Goal: Information Seeking & Learning: Learn about a topic

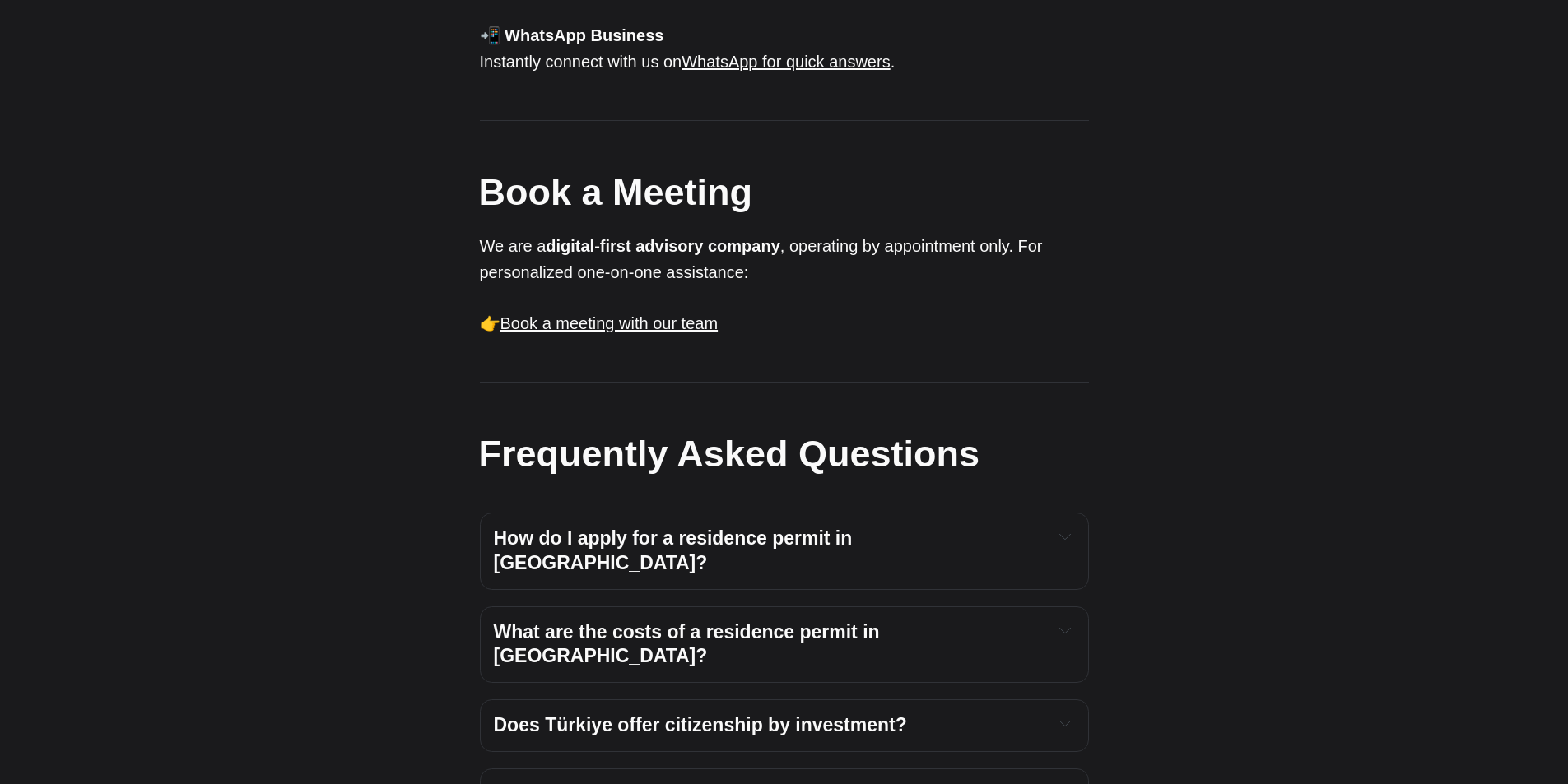
scroll to position [1480, 0]
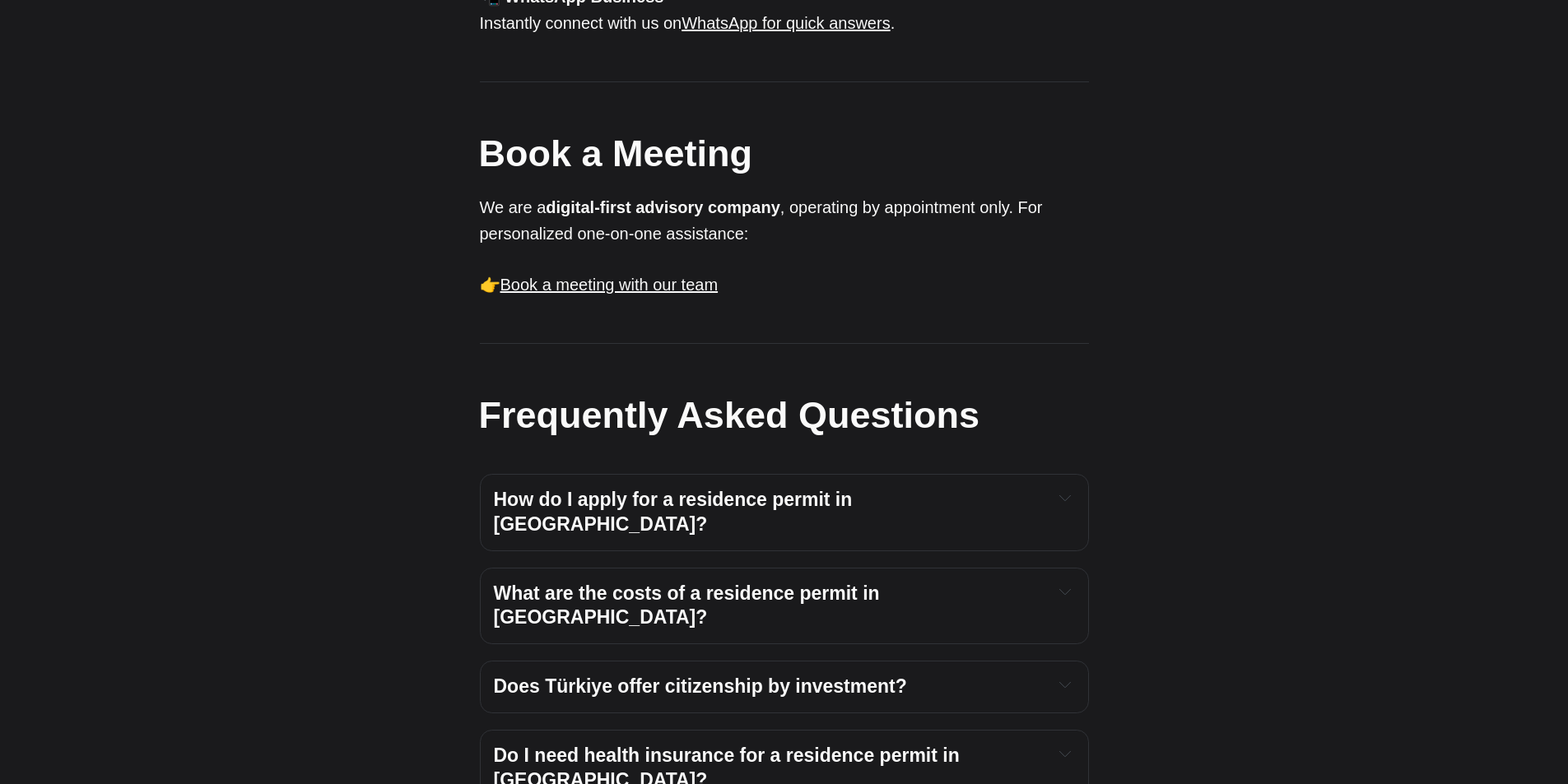
click at [952, 488] on h4 "How do I apply for a residence permit in [GEOGRAPHIC_DATA]?" at bounding box center [766, 512] width 545 height 49
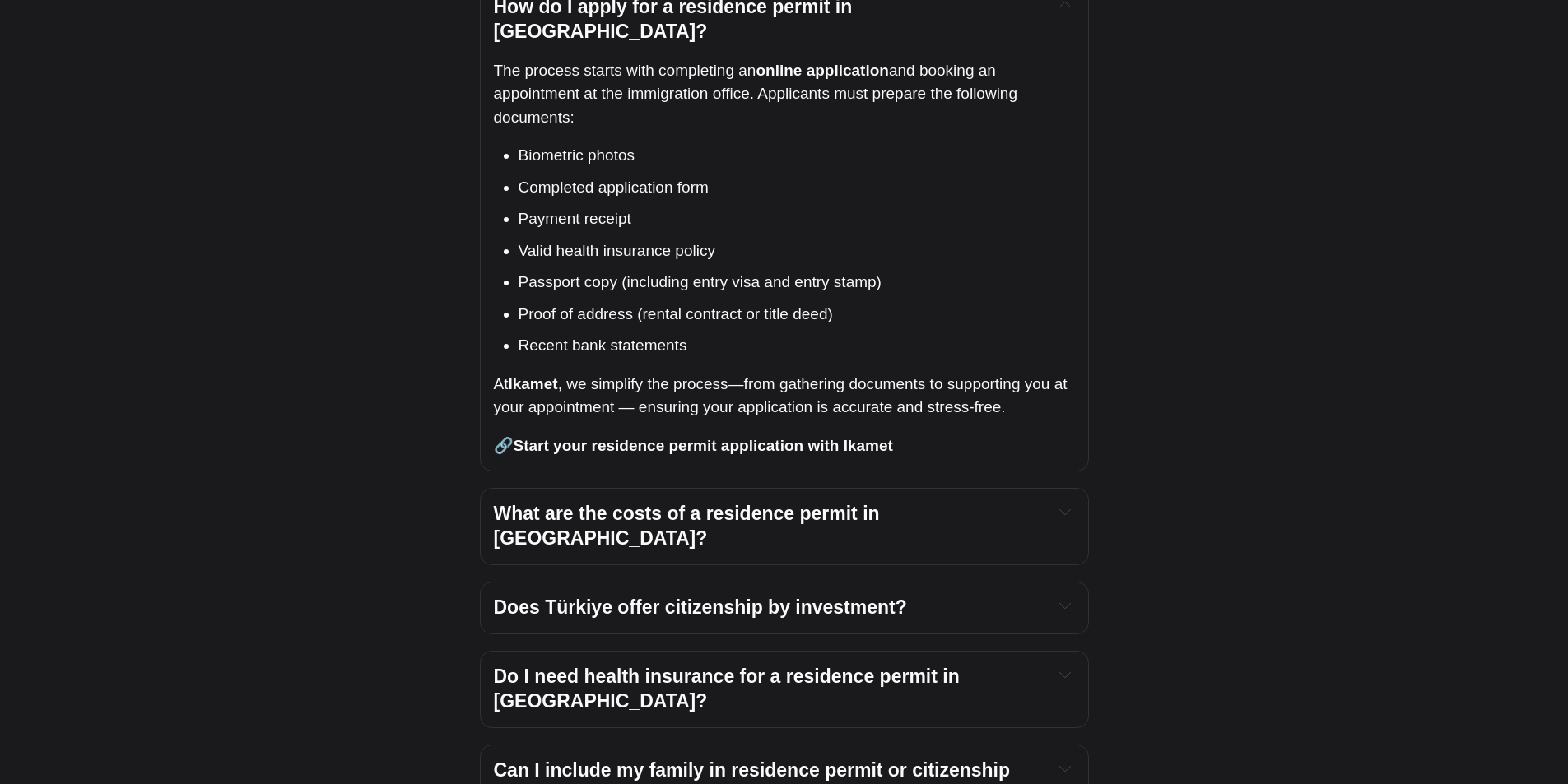
scroll to position [1974, 0]
click at [841, 436] on strong "Start your residence permit application with Ikamet" at bounding box center [703, 445] width 379 height 18
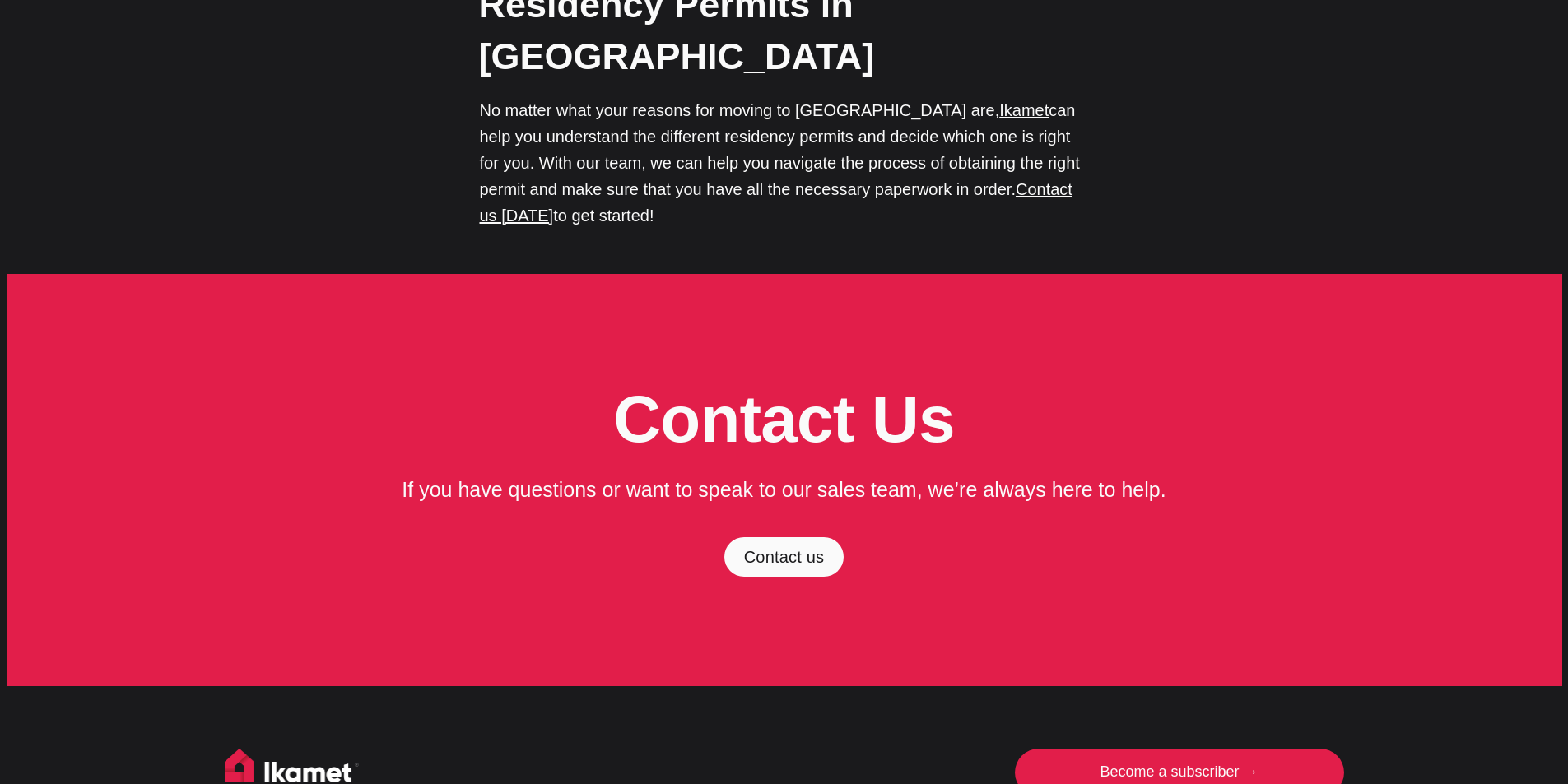
scroll to position [5615, 0]
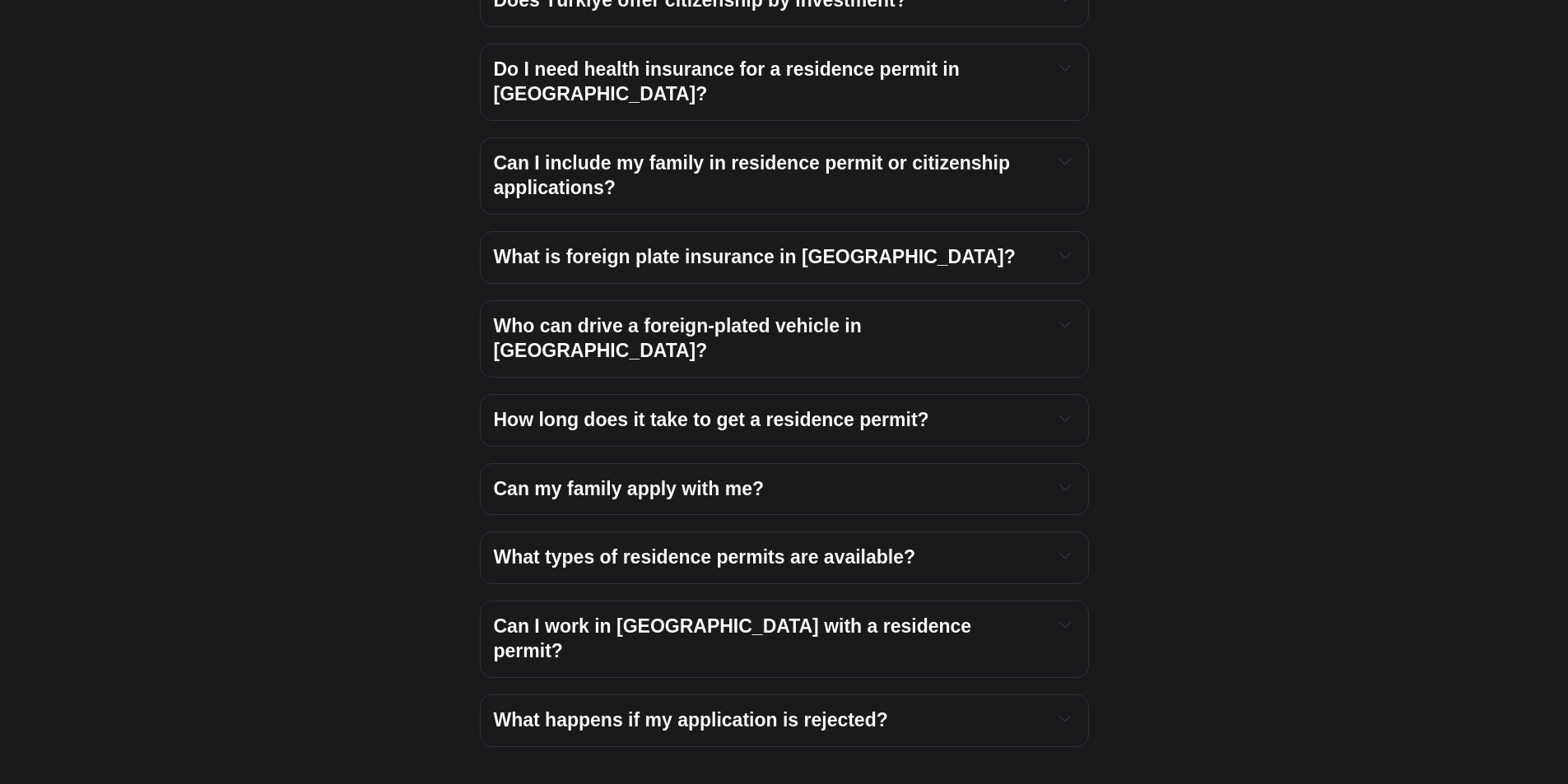
scroll to position [1670, 0]
click at [740, 709] on span "What happens if my application is rejected?" at bounding box center [690, 720] width 394 height 21
click at [715, 546] on span "What types of residence permits are available?" at bounding box center [704, 556] width 422 height 21
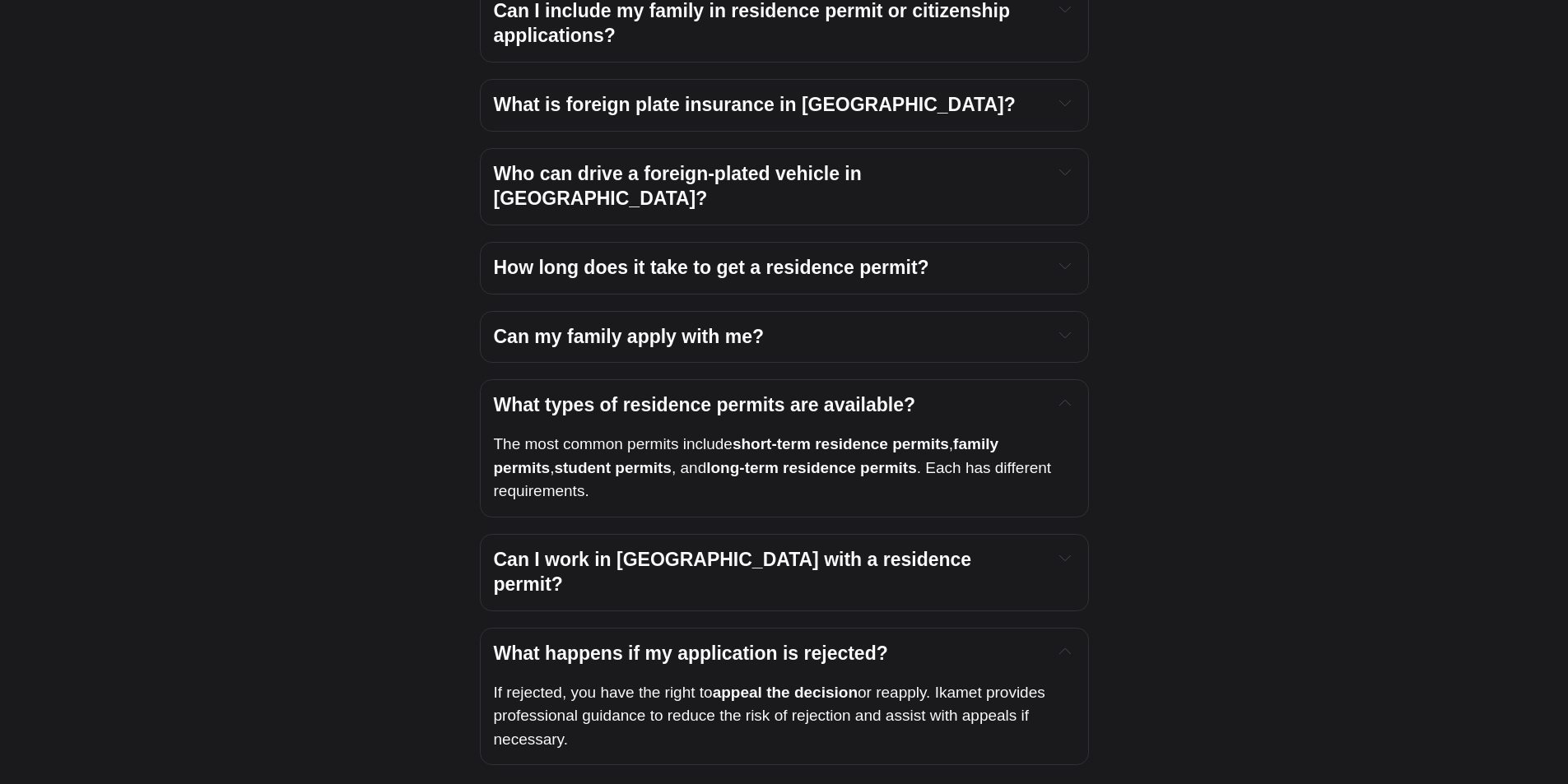
scroll to position [2571, 0]
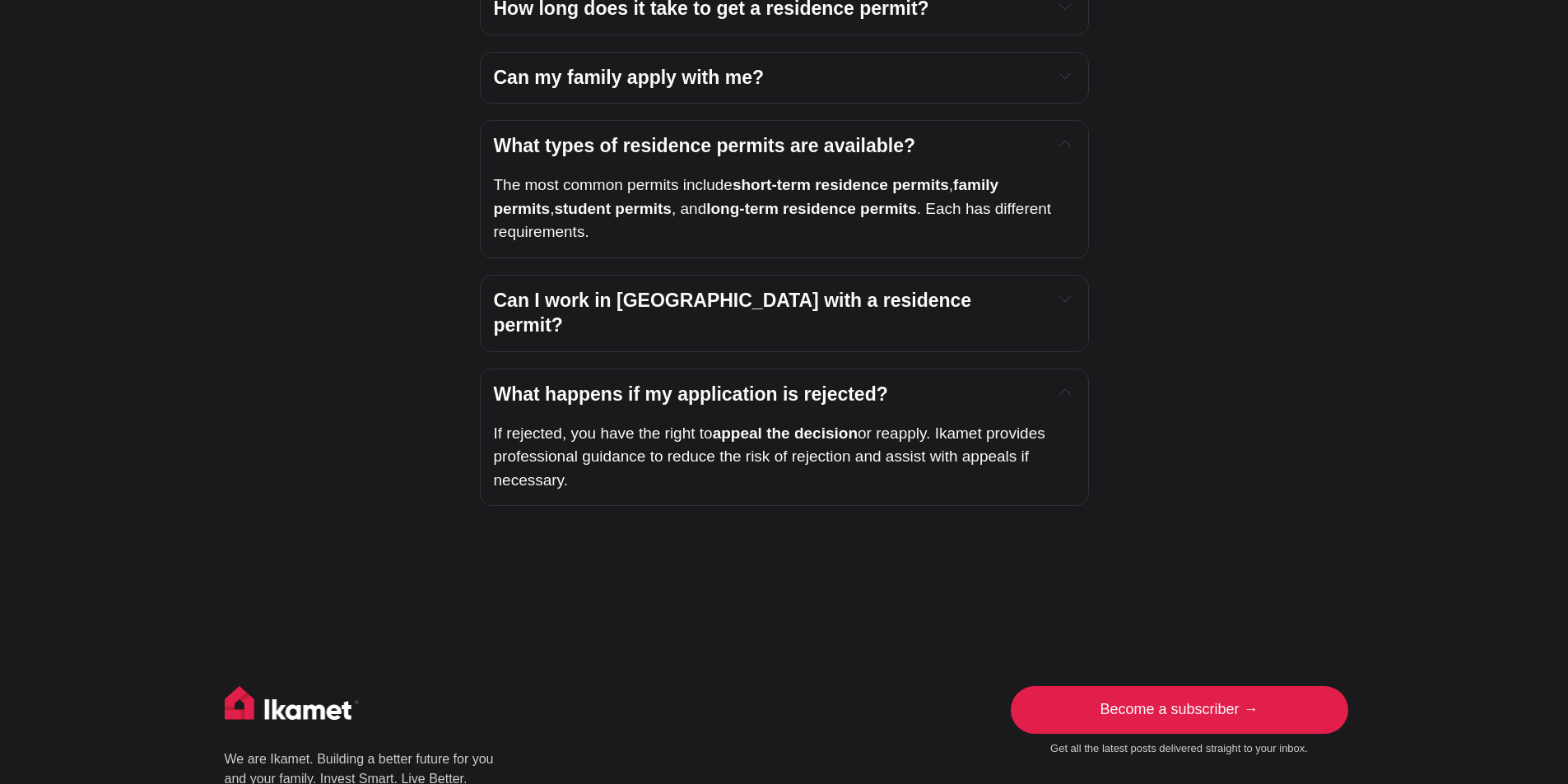
click at [1112, 686] on link "Become a subscriber →" at bounding box center [1179, 709] width 329 height 47
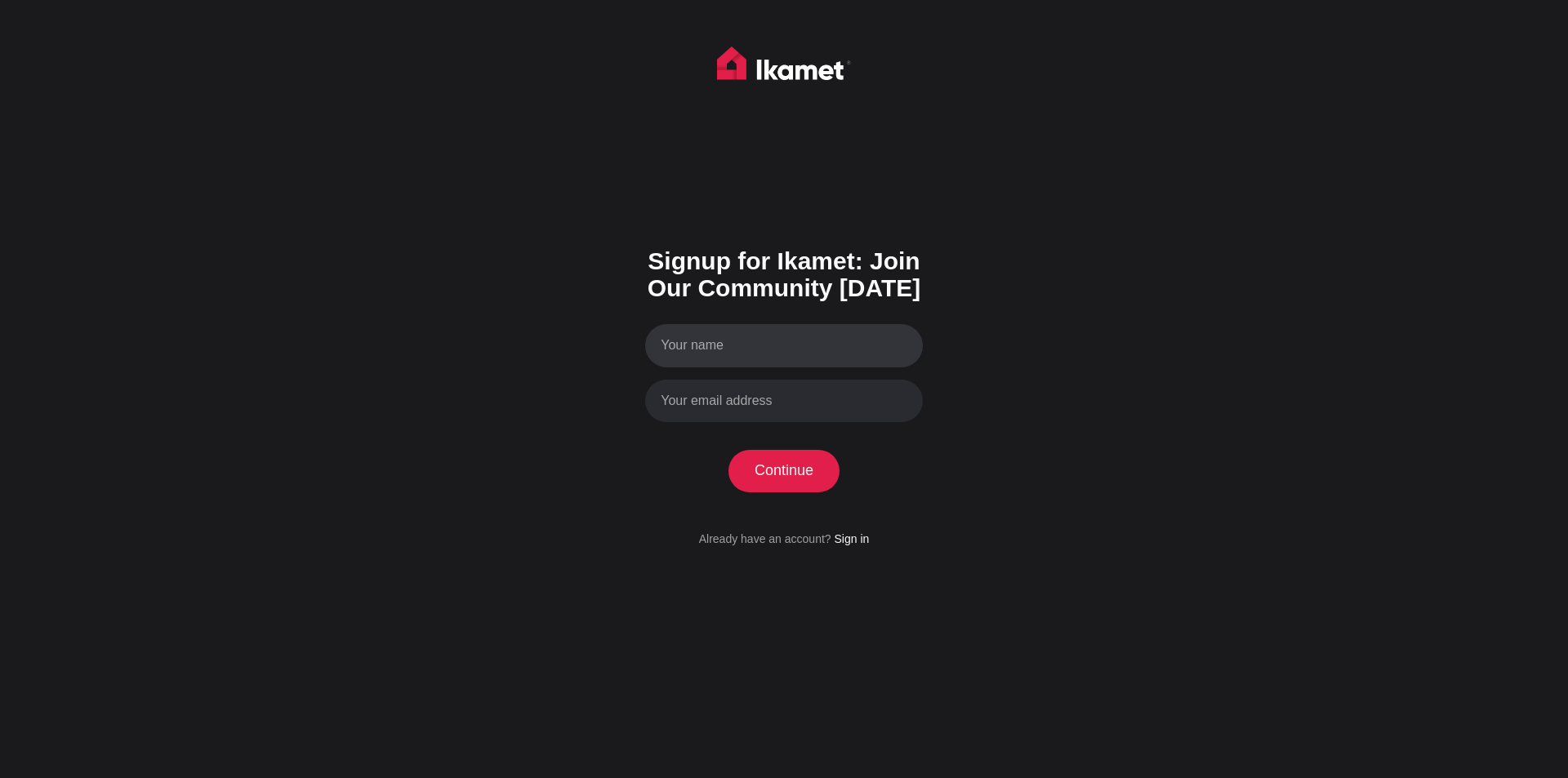
click at [743, 355] on input "Your name" at bounding box center [784, 346] width 277 height 44
click at [691, 406] on input "Your email address" at bounding box center [784, 401] width 277 height 44
type input "[EMAIL_ADDRESS][DOMAIN_NAME]"
click at [847, 541] on link "Sign in" at bounding box center [851, 538] width 35 height 13
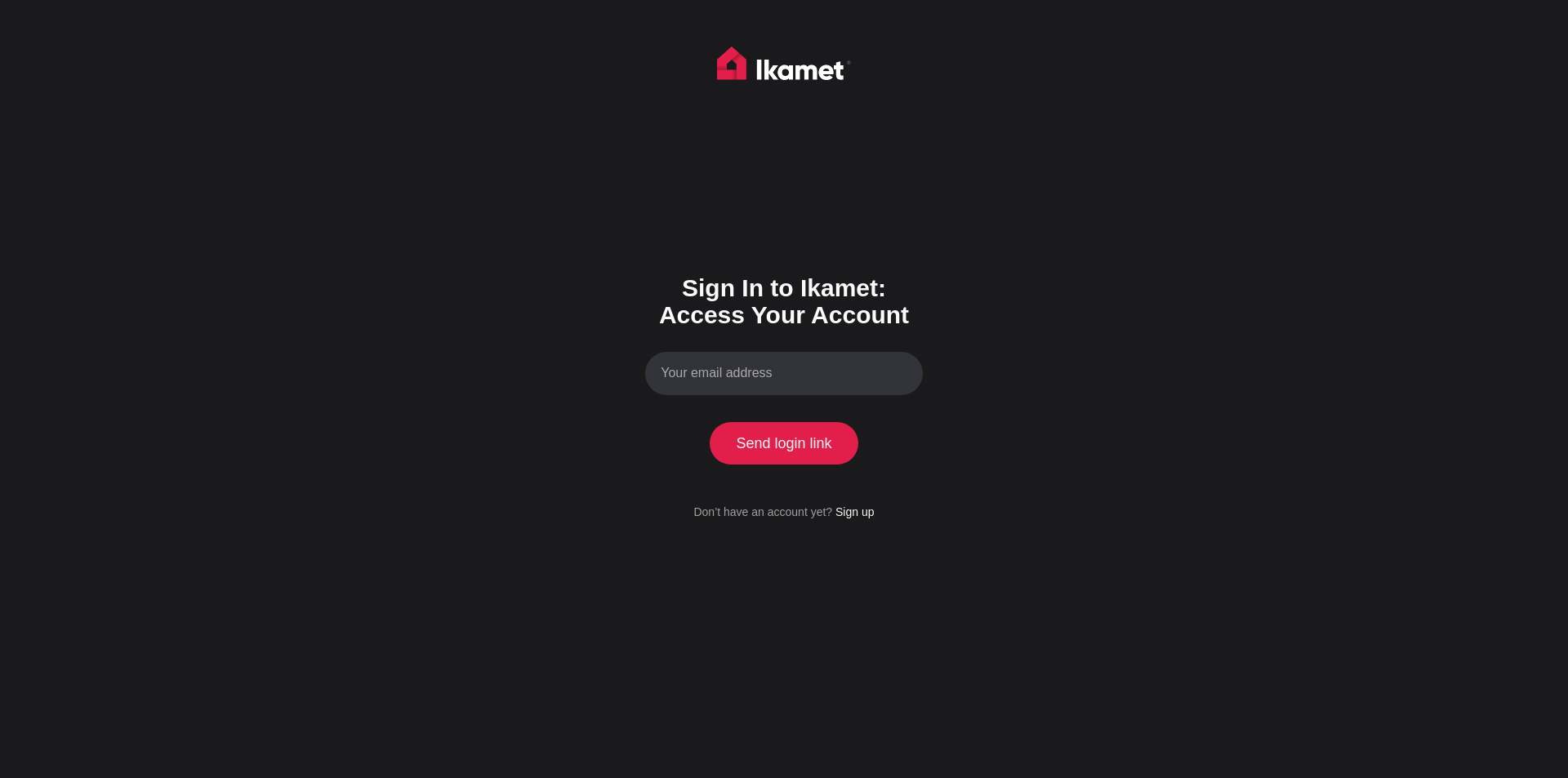
click at [720, 373] on input "Your email address" at bounding box center [784, 373] width 277 height 44
type input "[EMAIL_ADDRESS][DOMAIN_NAME]"
click at [756, 438] on button "Send login link" at bounding box center [784, 443] width 148 height 43
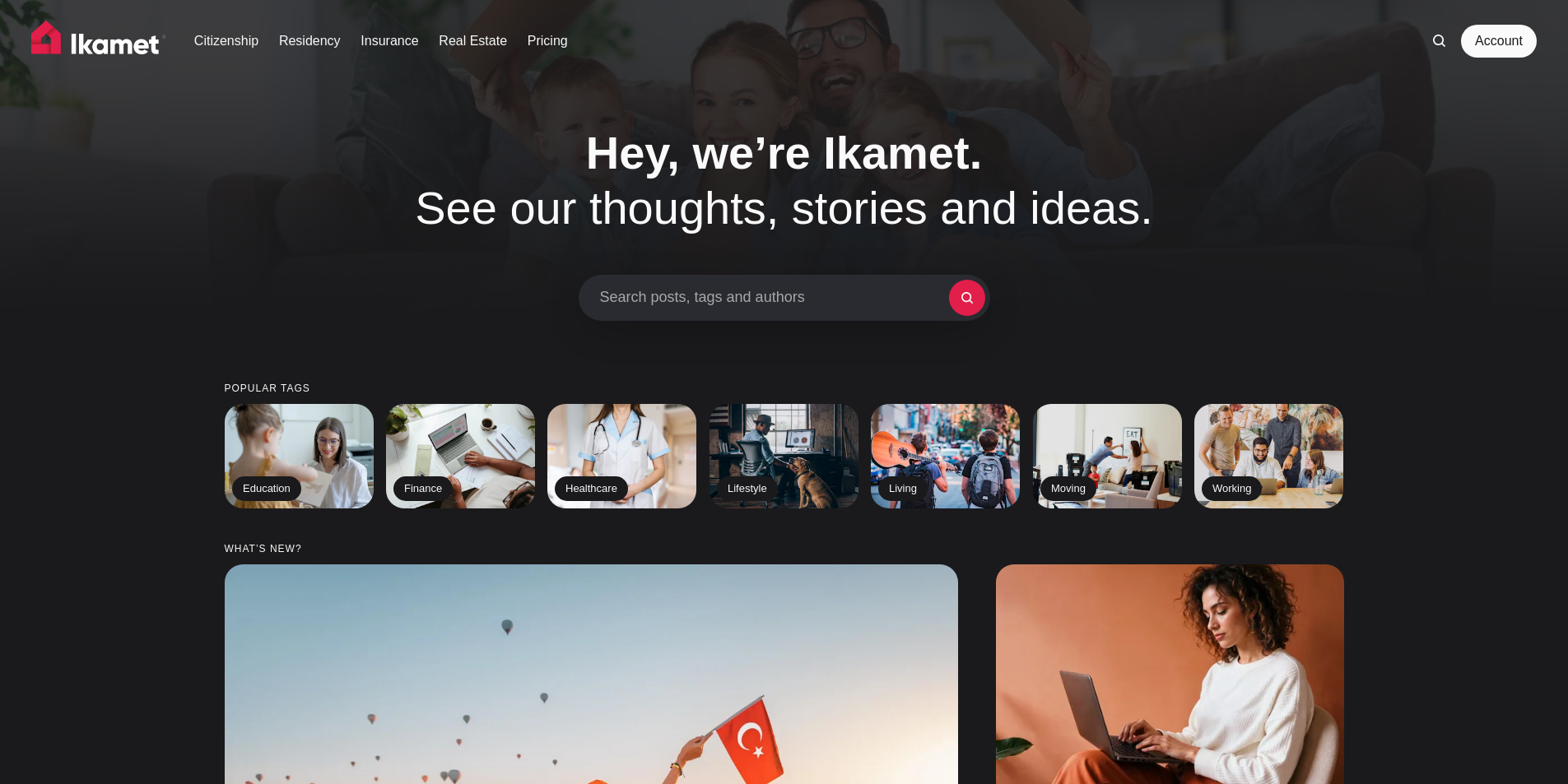
click at [1296, 275] on div "Hey, we’re Ikamet. See our thoughts, stories and ideas. Search posts, tags and …" at bounding box center [784, 222] width 1276 height 196
click at [545, 42] on link "Pricing" at bounding box center [548, 41] width 40 height 19
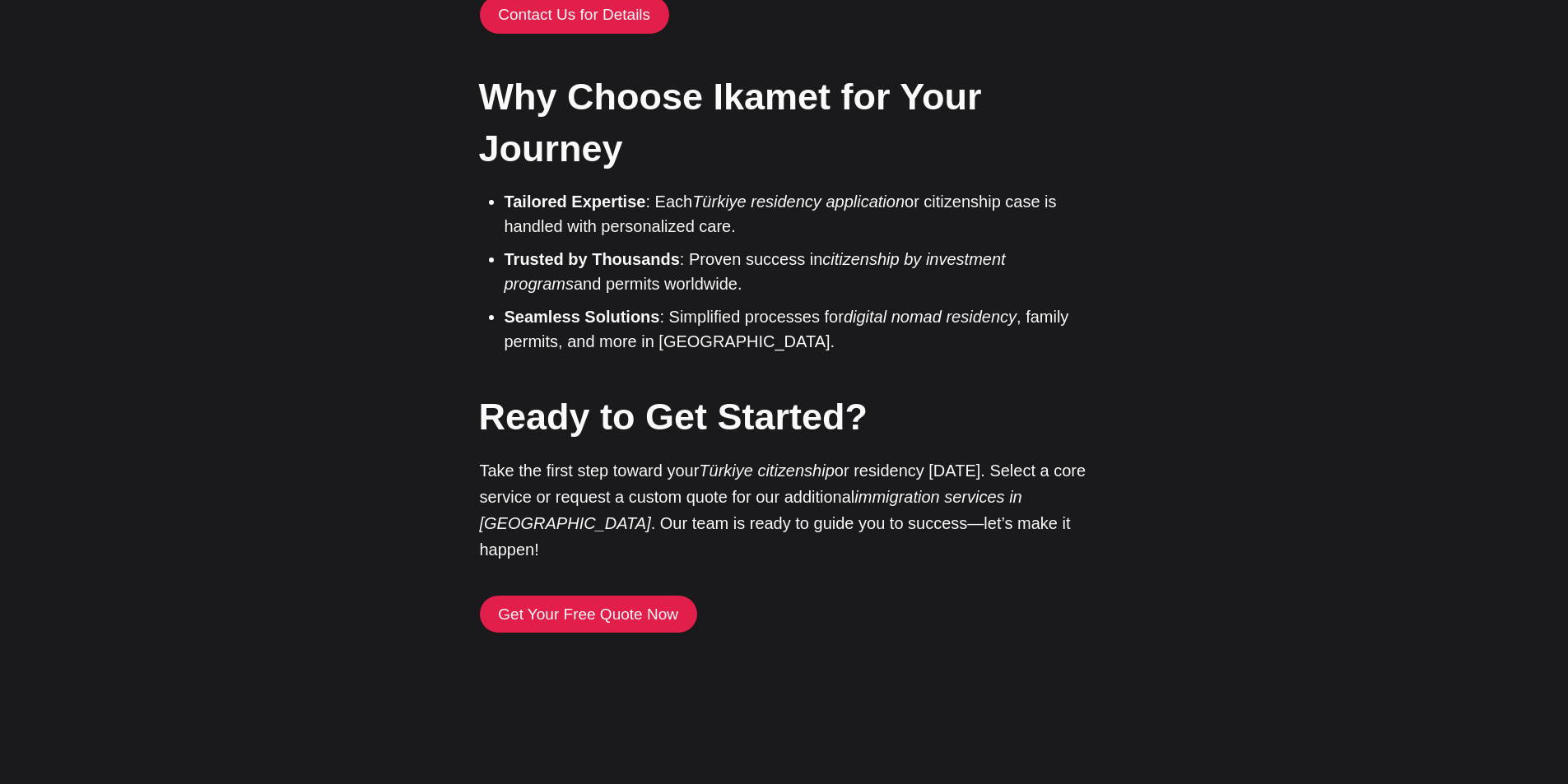
scroll to position [3866, 0]
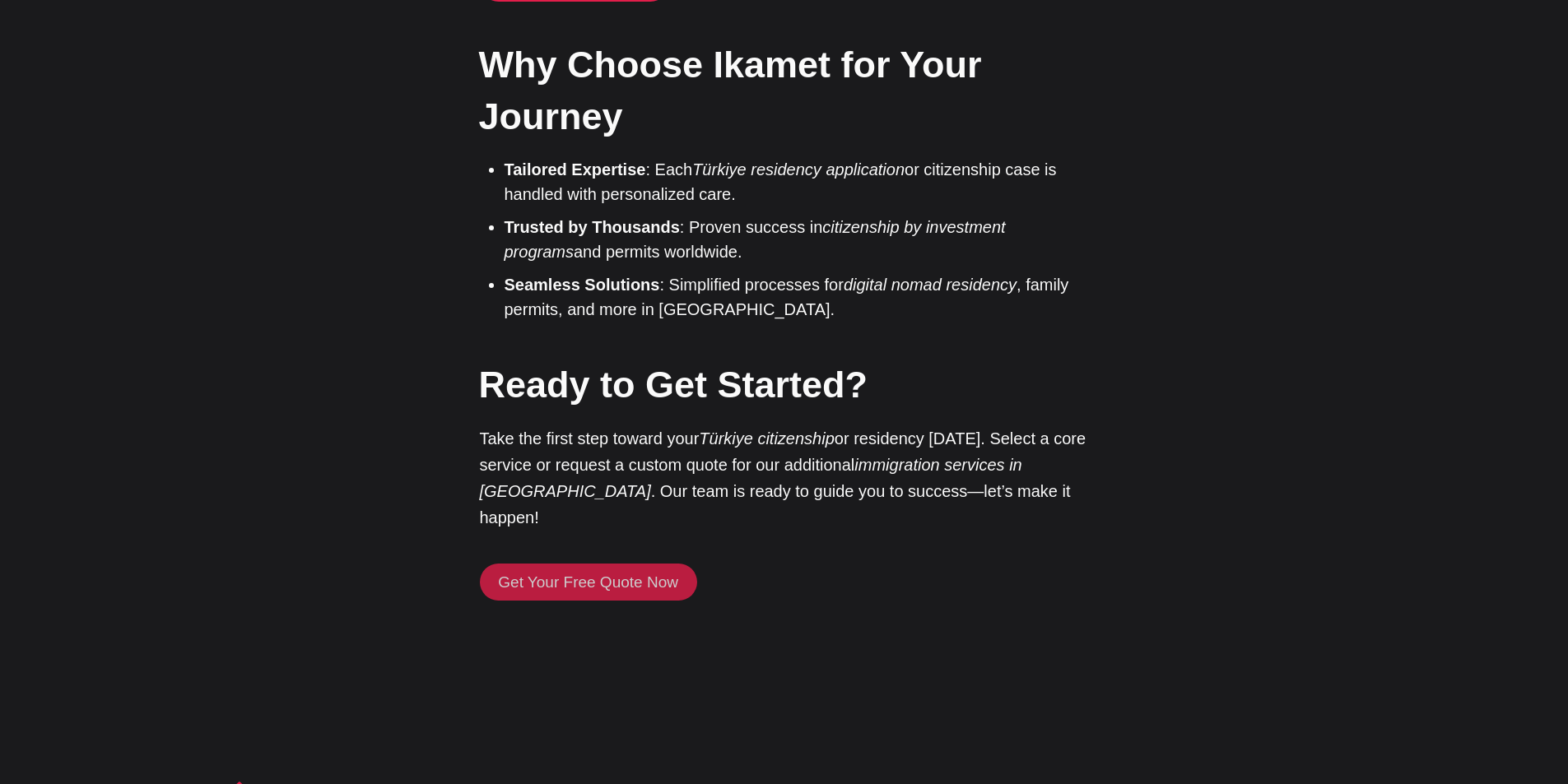
click at [621, 563] on link "Get Your Free Quote Now" at bounding box center [588, 582] width 217 height 38
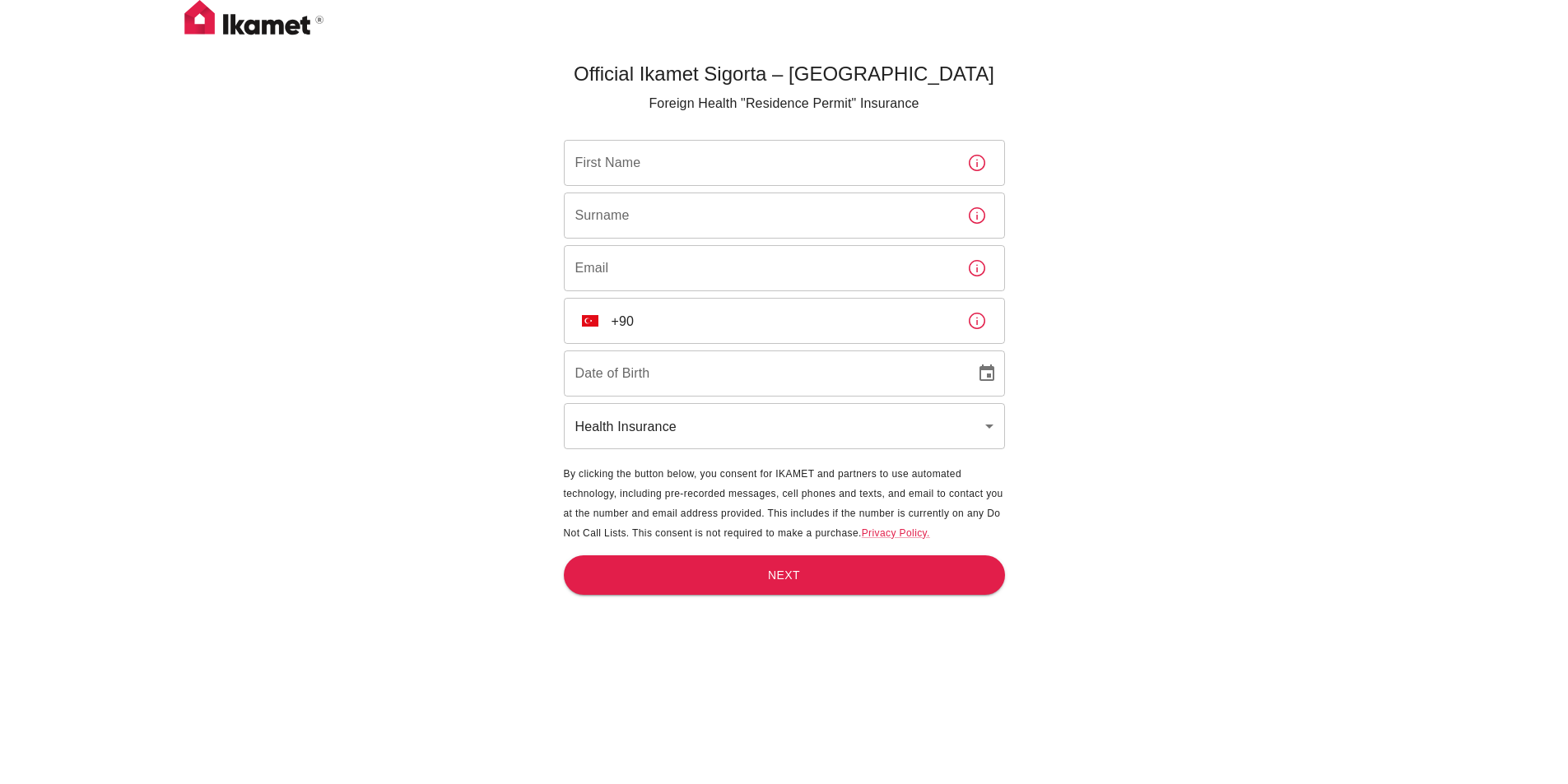
click at [794, 328] on input "+90" at bounding box center [782, 321] width 342 height 46
click at [974, 321] on icon "button" at bounding box center [977, 321] width 19 height 19
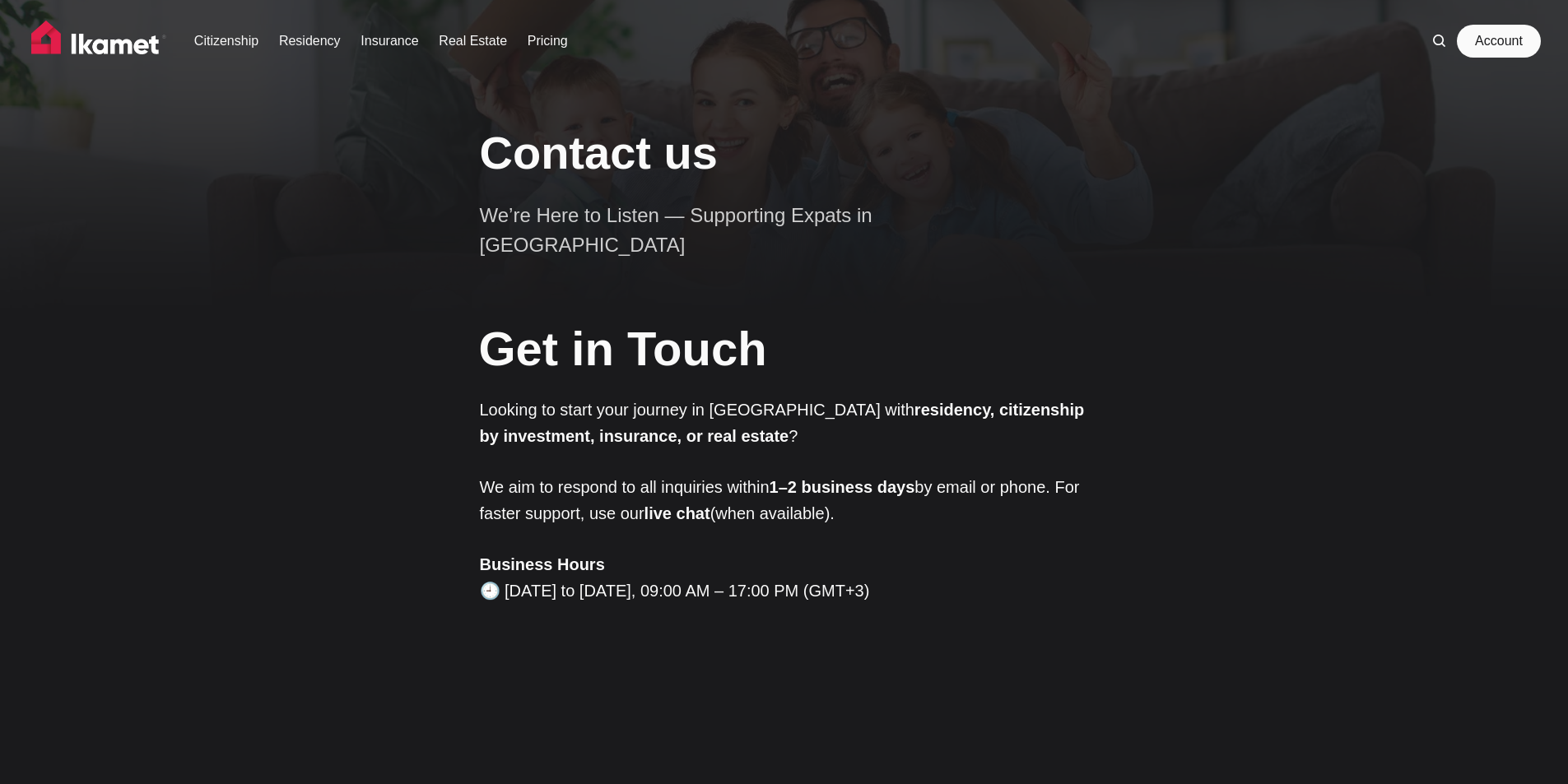
click at [1492, 42] on link "Account" at bounding box center [1499, 40] width 76 height 33
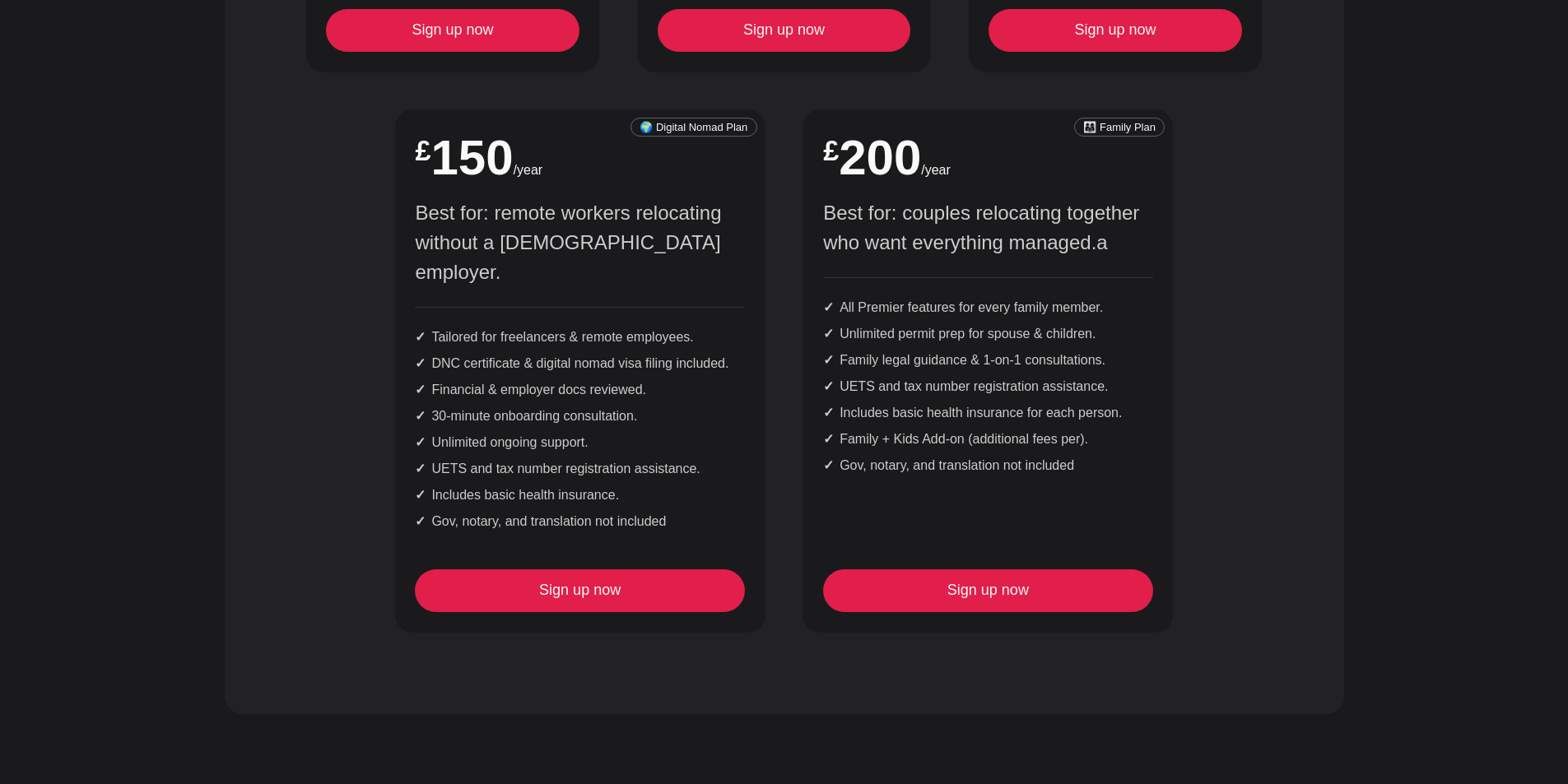
scroll to position [1398, 0]
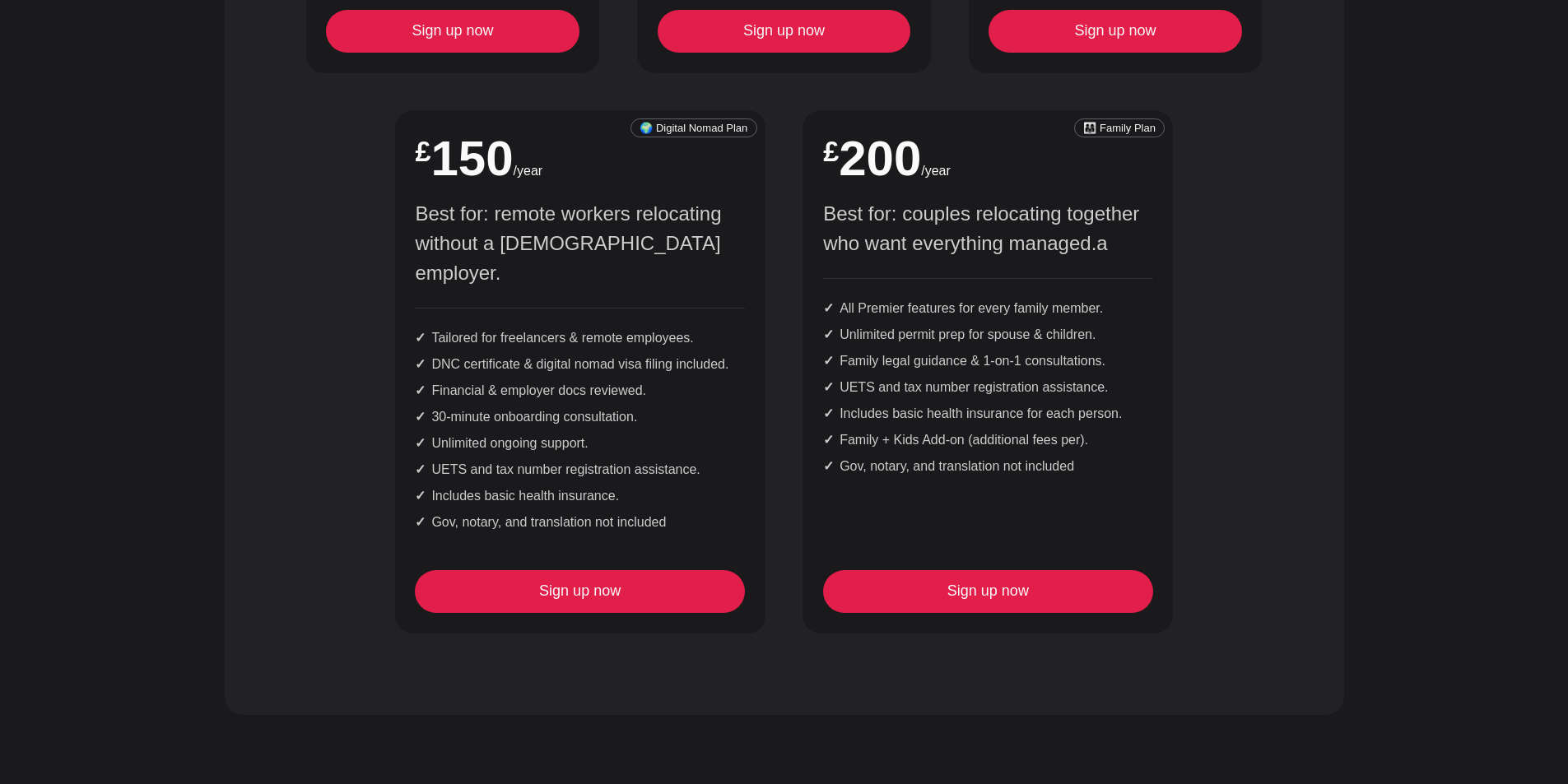
click at [524, 407] on li "30-minute onboarding consultation." at bounding box center [580, 417] width 329 height 19
drag, startPoint x: 524, startPoint y: 388, endPoint x: 570, endPoint y: 382, distance: 46.4
click at [570, 407] on li "30-minute onboarding consultation." at bounding box center [580, 417] width 329 height 19
click at [667, 407] on li "30-minute onboarding consultation." at bounding box center [580, 417] width 329 height 19
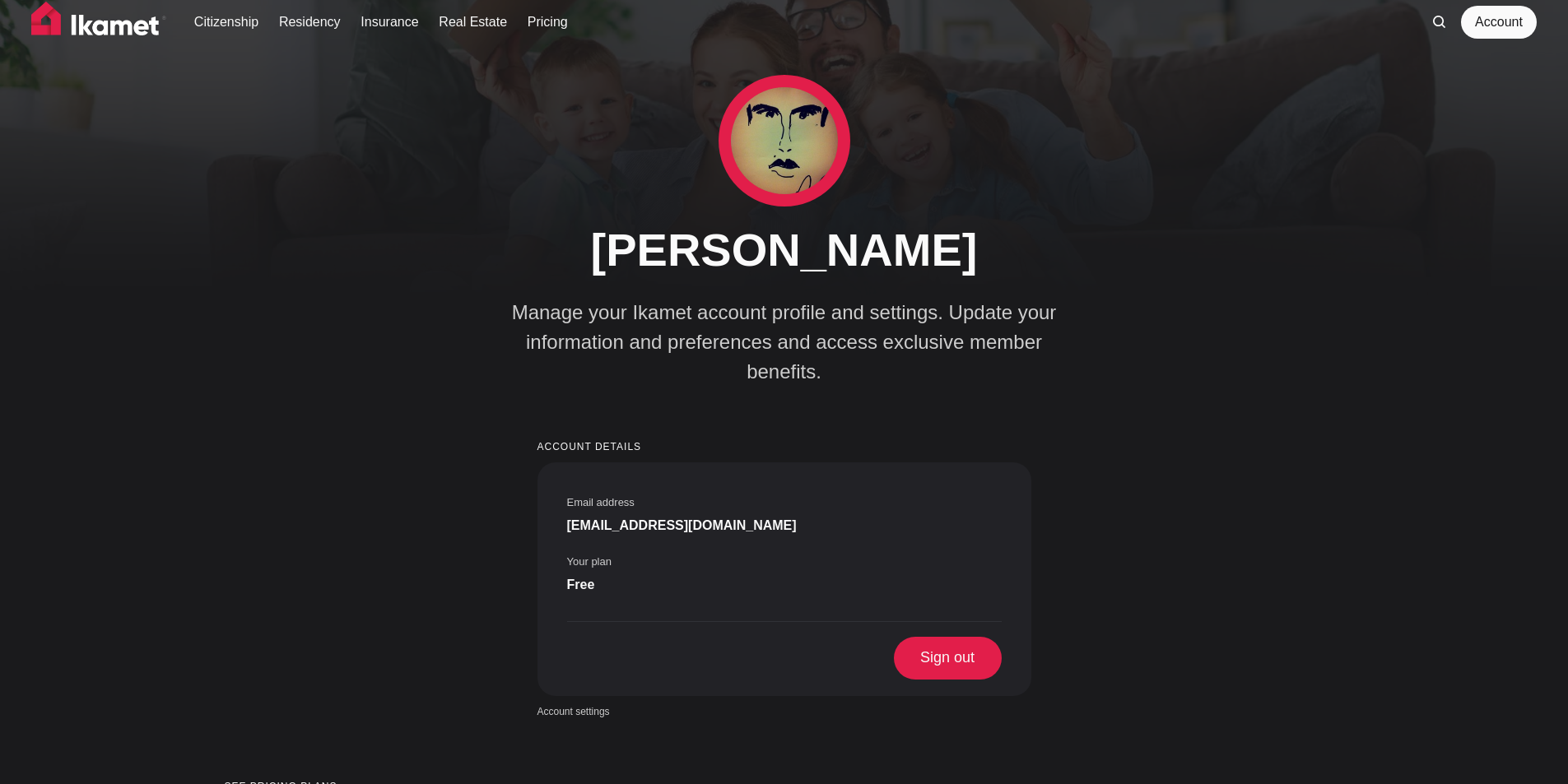
scroll to position [0, 0]
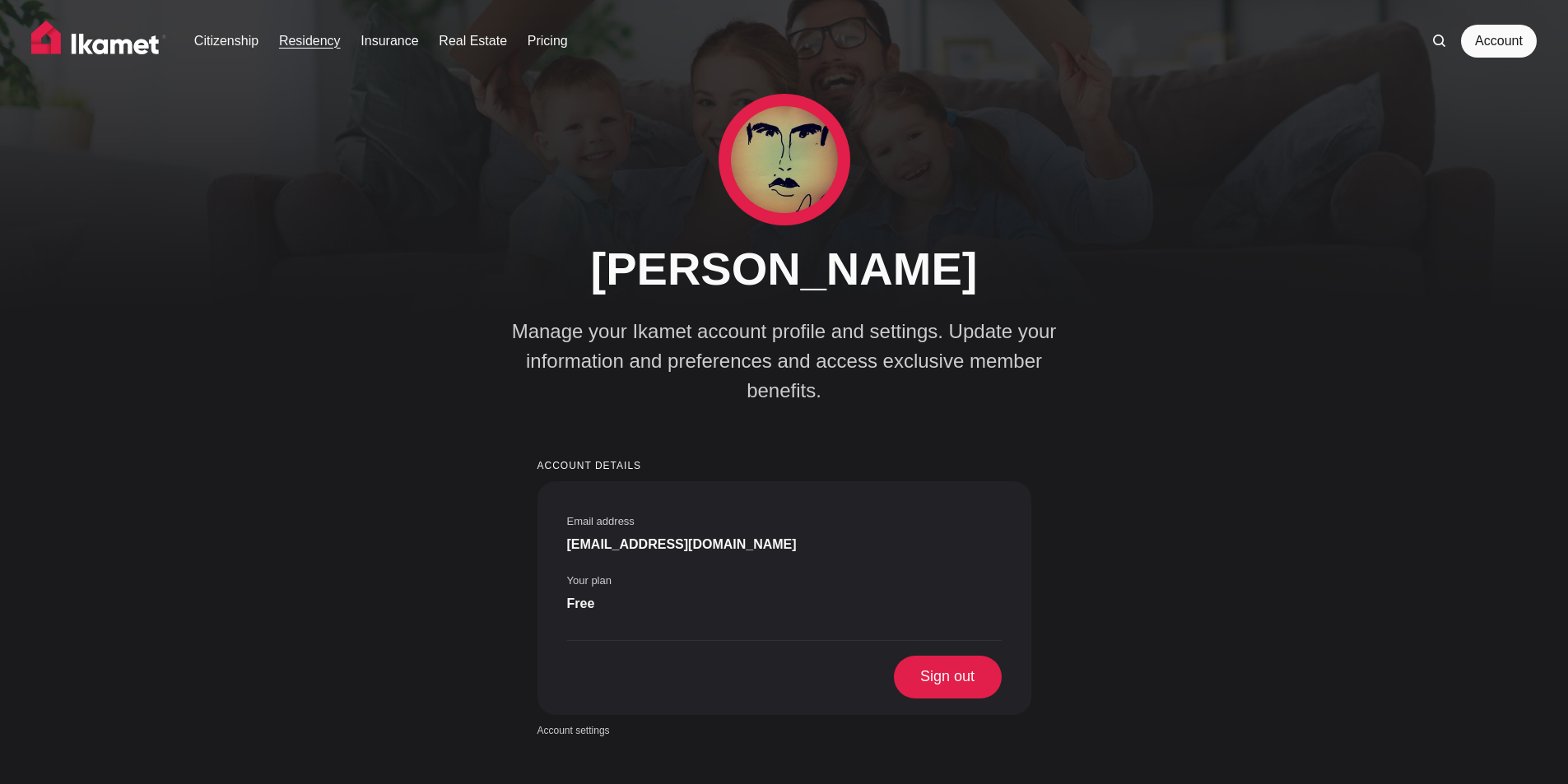
click at [305, 45] on link "Residency" at bounding box center [310, 41] width 62 height 19
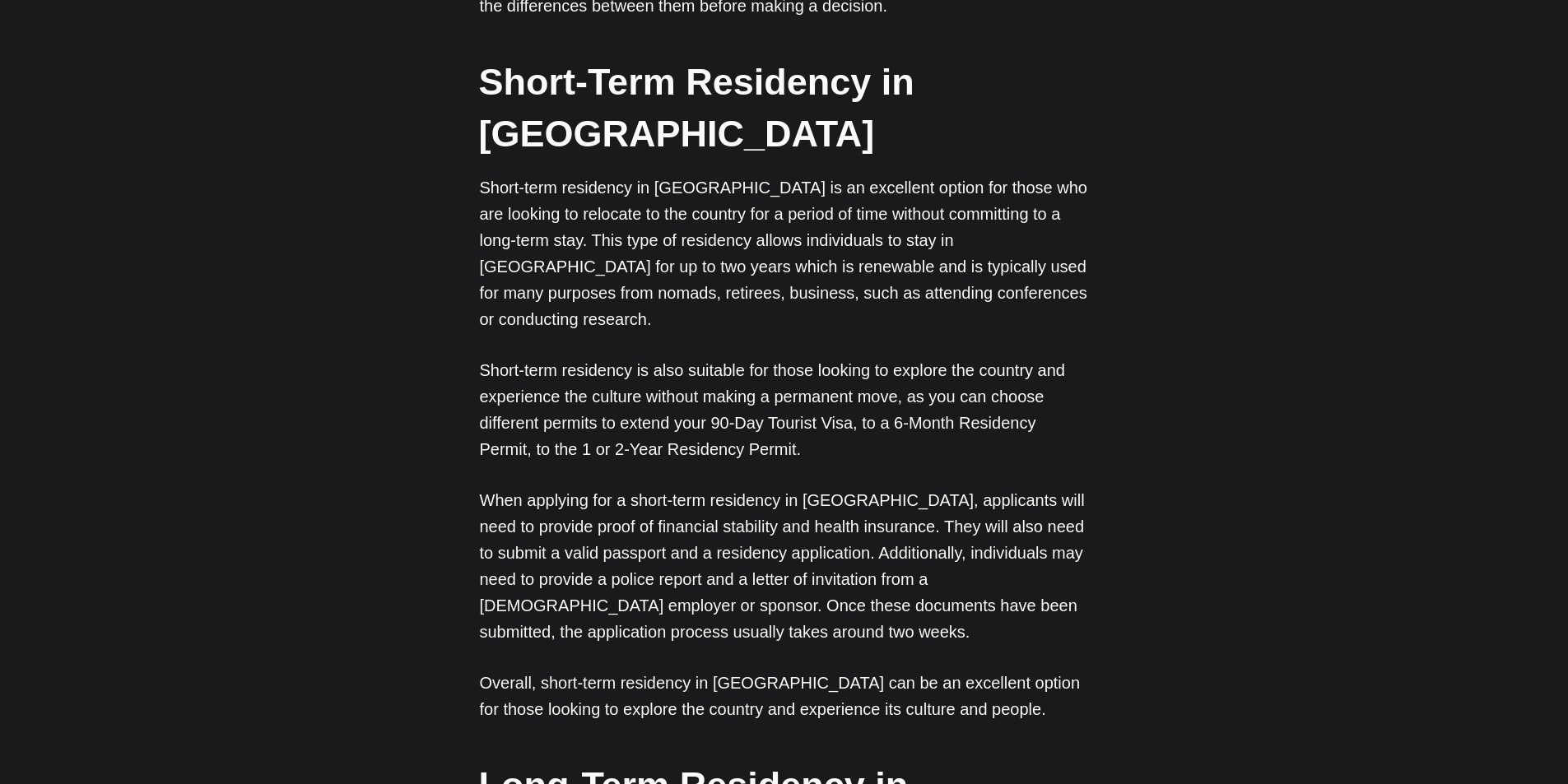
scroll to position [987, 0]
